Goal: Task Accomplishment & Management: Use online tool/utility

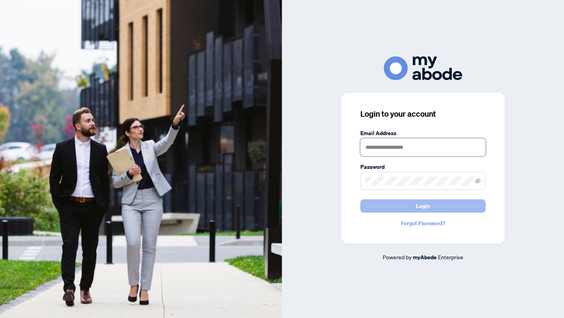
type input "**********"
click at [427, 209] on span "Login" at bounding box center [423, 206] width 14 height 13
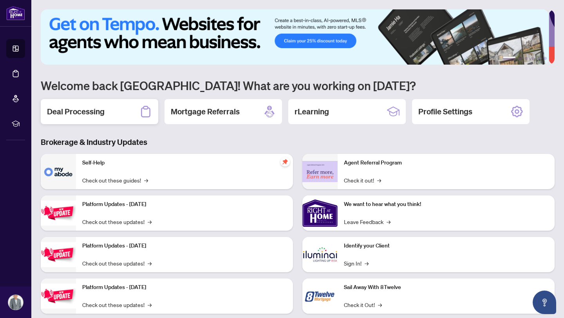
click at [92, 109] on h2 "Deal Processing" at bounding box center [76, 111] width 58 height 11
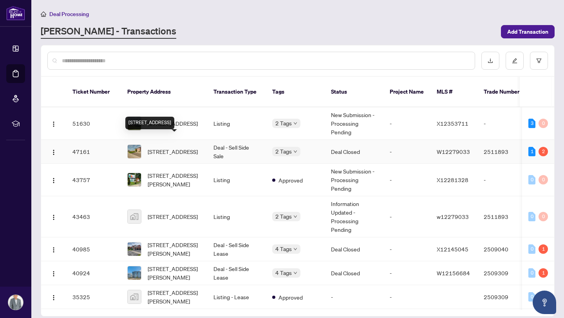
click at [164, 147] on span "[STREET_ADDRESS]" at bounding box center [173, 151] width 50 height 9
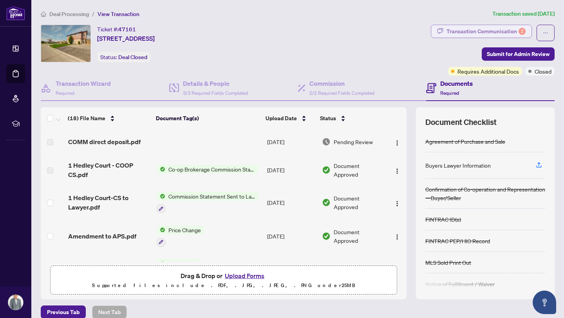
click at [491, 30] on div "Transaction Communication 2" at bounding box center [486, 31] width 79 height 13
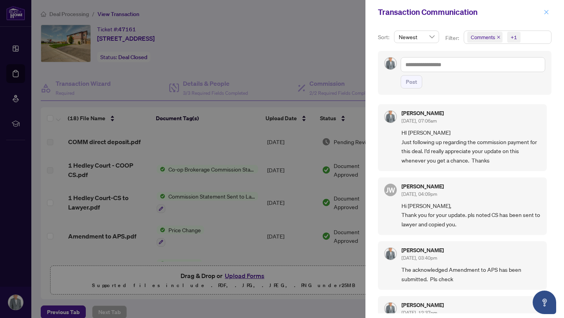
click at [547, 11] on icon "close" at bounding box center [546, 11] width 5 height 5
